Goal: Transaction & Acquisition: Purchase product/service

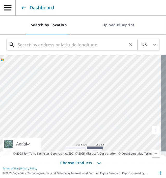
click at [36, 45] on input "text" at bounding box center [72, 44] width 109 height 15
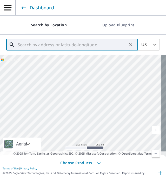
paste input "[STREET_ADDRESS]"
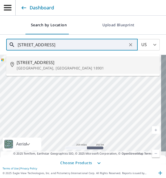
click at [57, 65] on p "[GEOGRAPHIC_DATA], [GEOGRAPHIC_DATA] 18901" at bounding box center [86, 67] width 139 height 5
type input "[STREET_ADDRESS]"
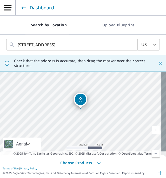
click at [96, 162] on icon "button" at bounding box center [99, 163] width 6 height 6
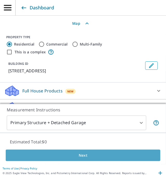
click at [104, 151] on button "Next" at bounding box center [83, 155] width 155 height 12
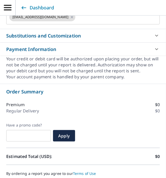
scroll to position [314, 0]
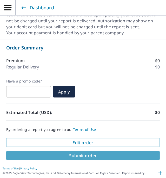
click at [92, 154] on span "Submit order" at bounding box center [82, 155] width 145 height 6
checkbox input "true"
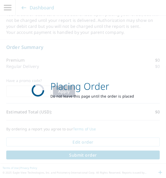
scroll to position [270, 0]
